Goal: Transaction & Acquisition: Purchase product/service

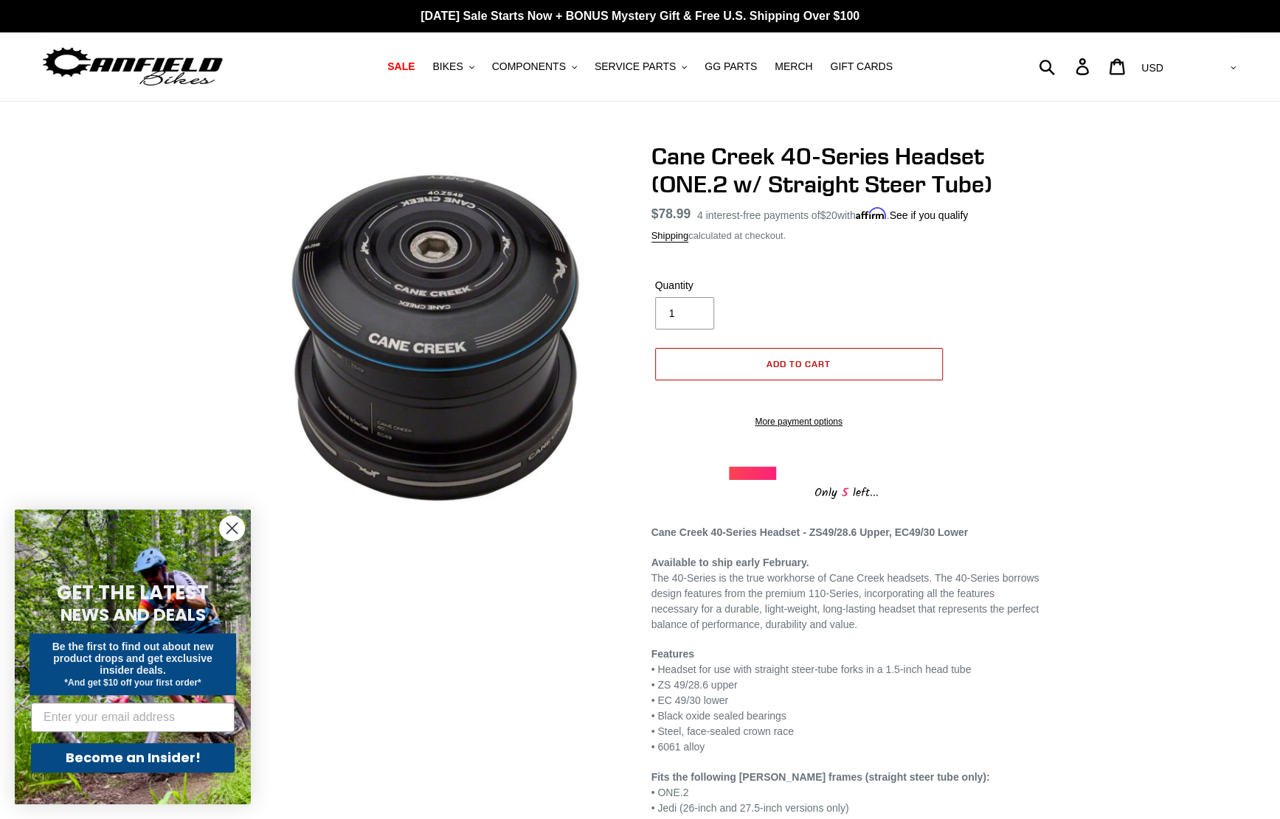
click at [820, 358] on button "Add to cart" at bounding box center [799, 364] width 288 height 32
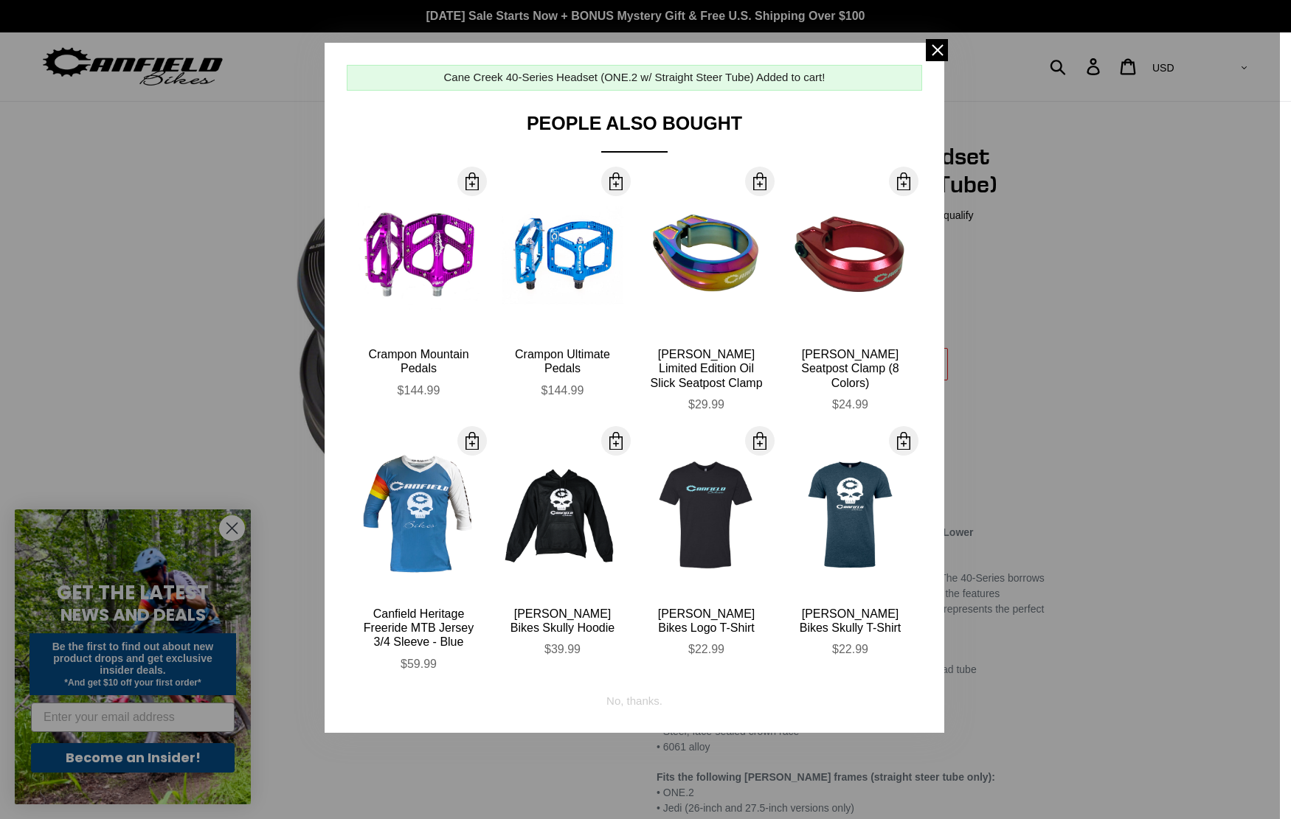
click at [1117, 348] on div at bounding box center [645, 409] width 1291 height 819
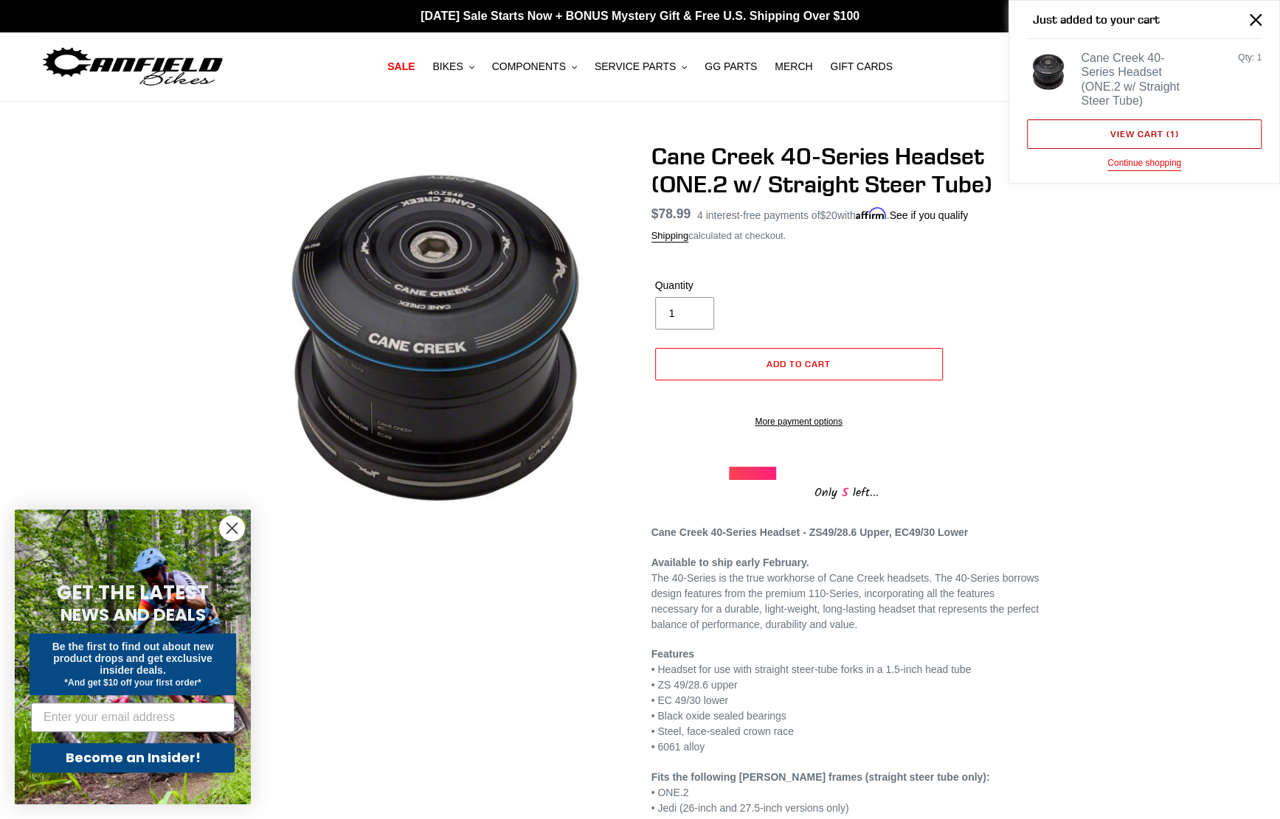
click at [1166, 119] on link "View cart ( 1 )" at bounding box center [1144, 134] width 235 height 30
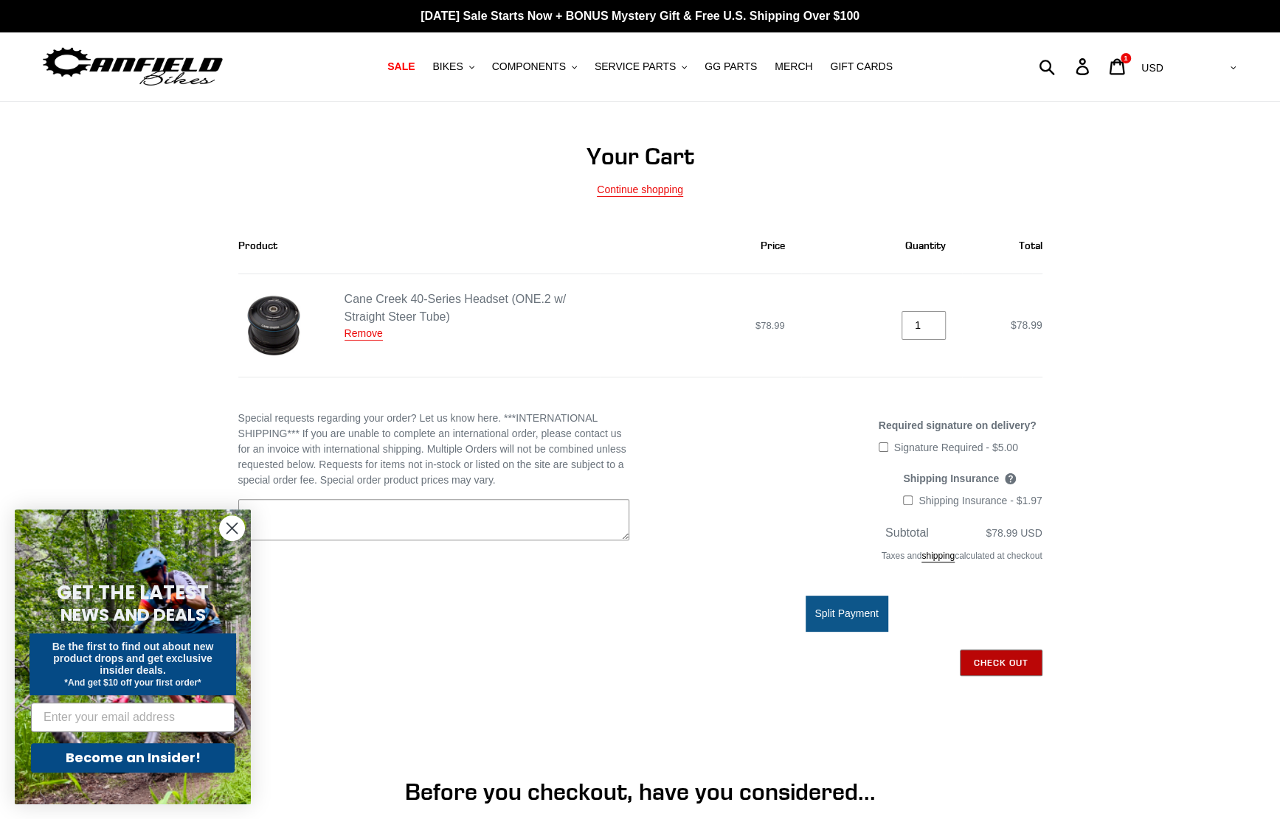
click at [987, 659] on input "Check out" at bounding box center [1000, 663] width 83 height 27
